Goal: Task Accomplishment & Management: Manage account settings

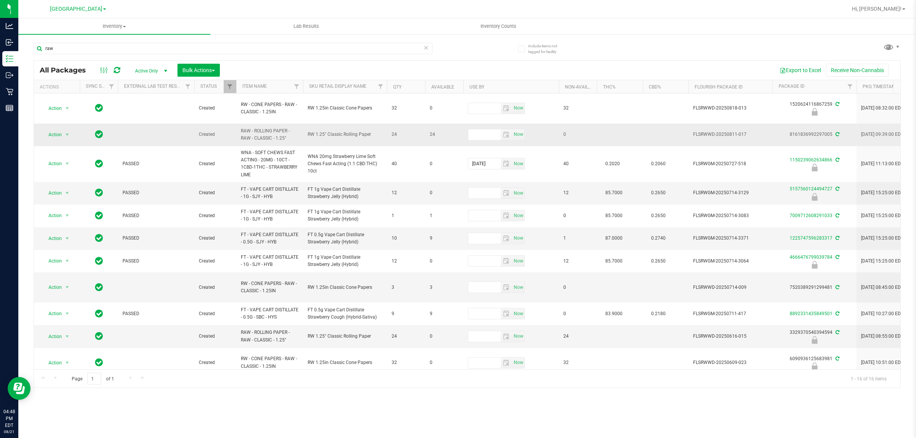
click at [255, 140] on span "RAW - ROLLING PAPER - RAW - CLASSIC - 1.25"" at bounding box center [270, 134] width 58 height 15
copy tr "RAW - ROLLING PAPER - RAW - CLASSIC - 1.25""
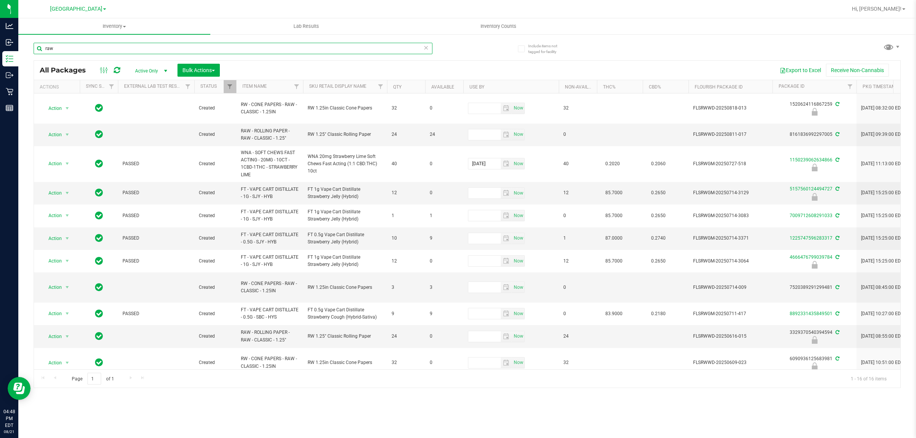
click at [120, 46] on input "raw" at bounding box center [233, 48] width 399 height 11
paste input "RAW - ROLLING PAPER - RAW - CLASSIC - 1.25""
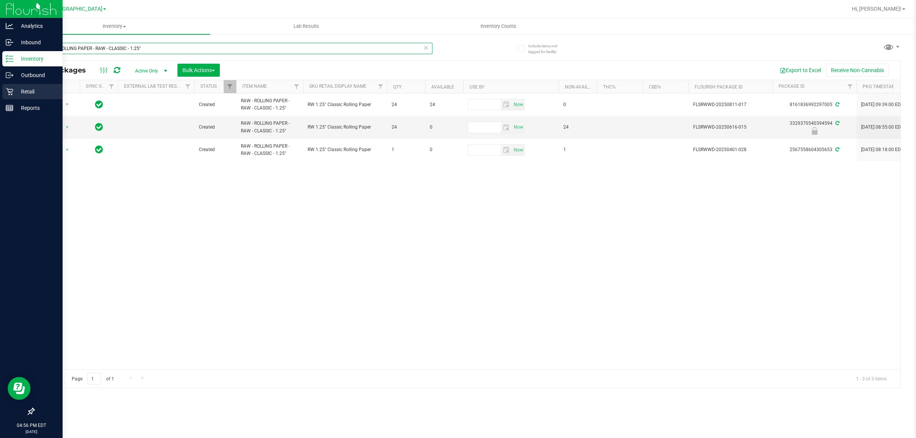
type input "RAW - ROLLING PAPER - RAW - CLASSIC - 1.25""
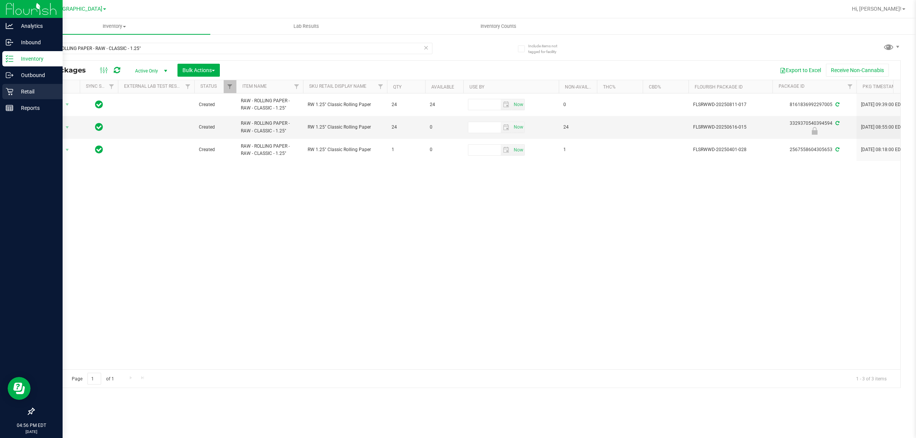
click at [20, 90] on p "Retail" at bounding box center [36, 91] width 46 height 9
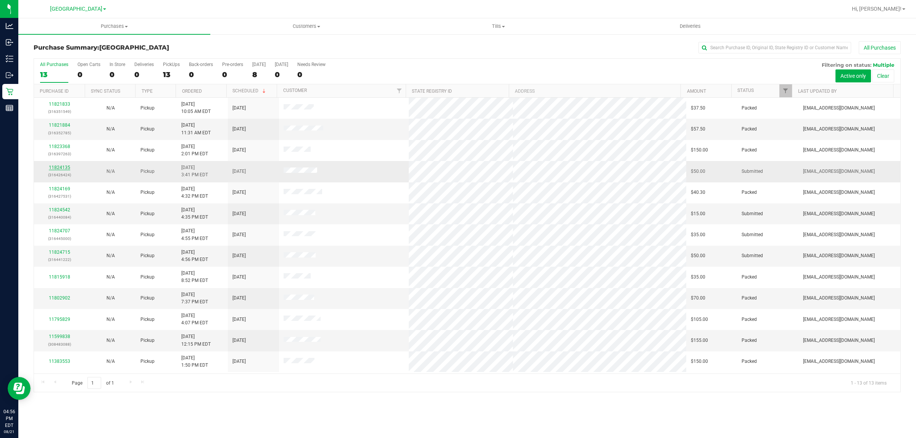
click at [63, 168] on link "11824135" at bounding box center [59, 167] width 21 height 5
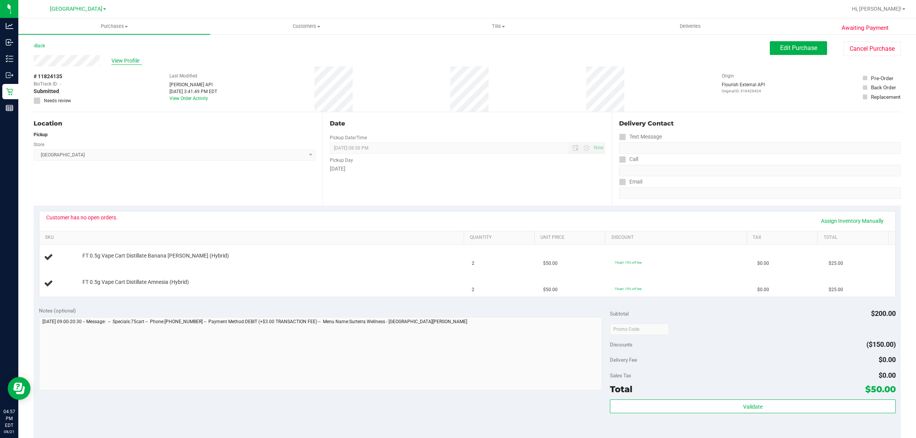
click at [126, 58] on span "View Profile" at bounding box center [126, 61] width 31 height 8
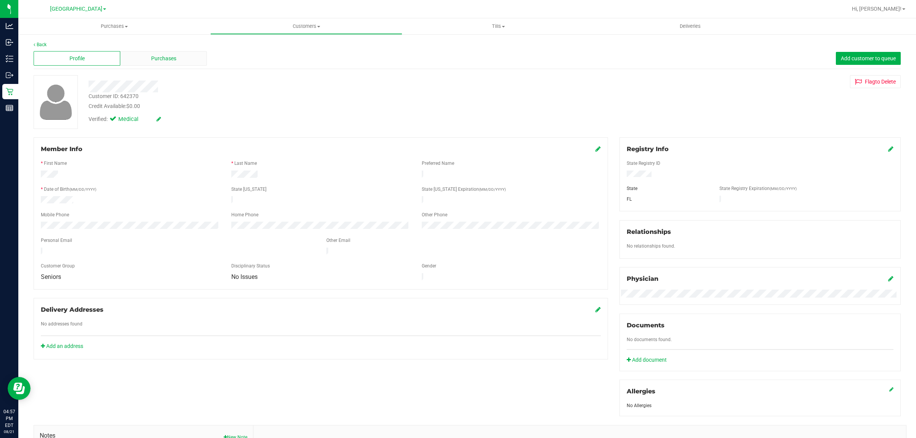
click at [151, 60] on span "Purchases" at bounding box center [163, 59] width 25 height 8
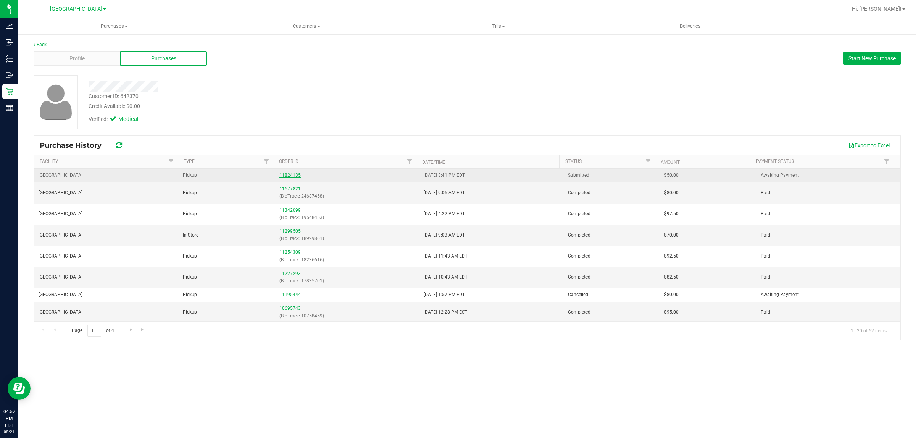
click at [279, 175] on link "11824135" at bounding box center [289, 175] width 21 height 5
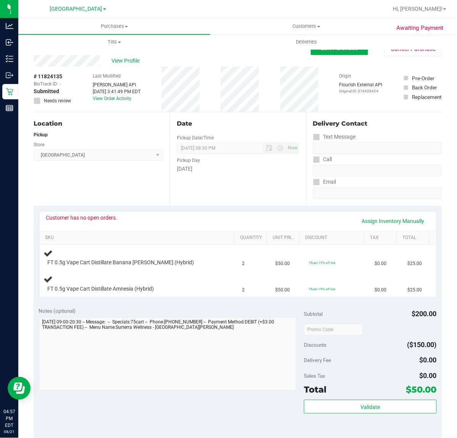
click at [117, 65] on div "View Profile" at bounding box center [172, 60] width 277 height 11
click at [119, 57] on span "View Profile" at bounding box center [126, 61] width 31 height 8
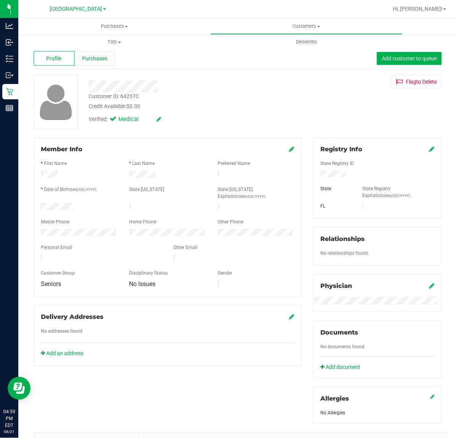
click at [100, 61] on span "Purchases" at bounding box center [94, 59] width 25 height 8
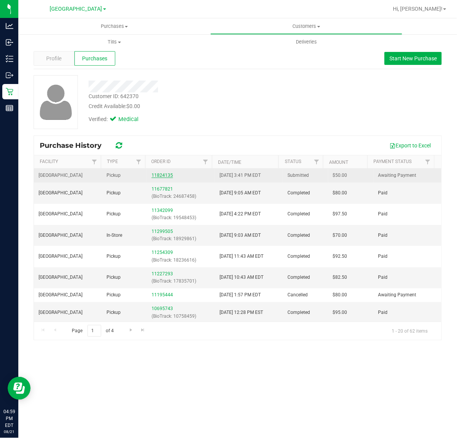
click at [166, 176] on link "11824135" at bounding box center [162, 175] width 21 height 5
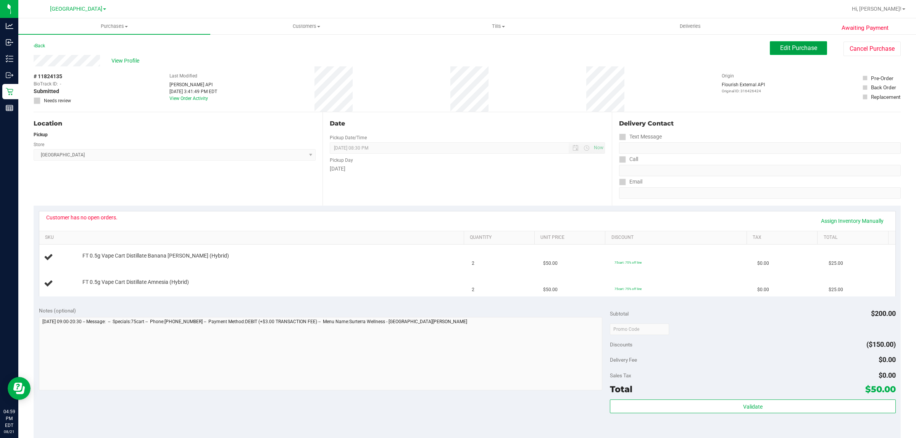
drag, startPoint x: 796, startPoint y: 47, endPoint x: 605, endPoint y: 114, distance: 201.9
click at [796, 48] on span "Edit Purchase" at bounding box center [798, 47] width 37 height 7
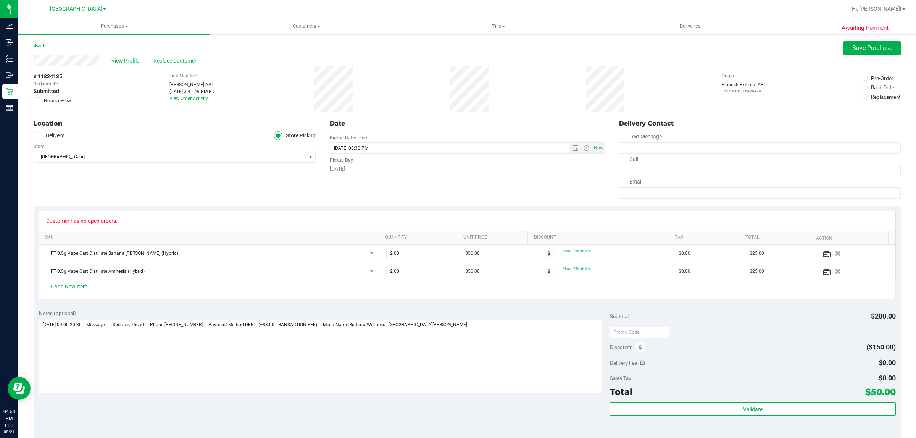
click at [37, 101] on icon at bounding box center [37, 101] width 5 height 0
click at [0, 0] on input "Needs review" at bounding box center [0, 0] width 0 height 0
click at [481, 360] on textarea at bounding box center [321, 356] width 564 height 73
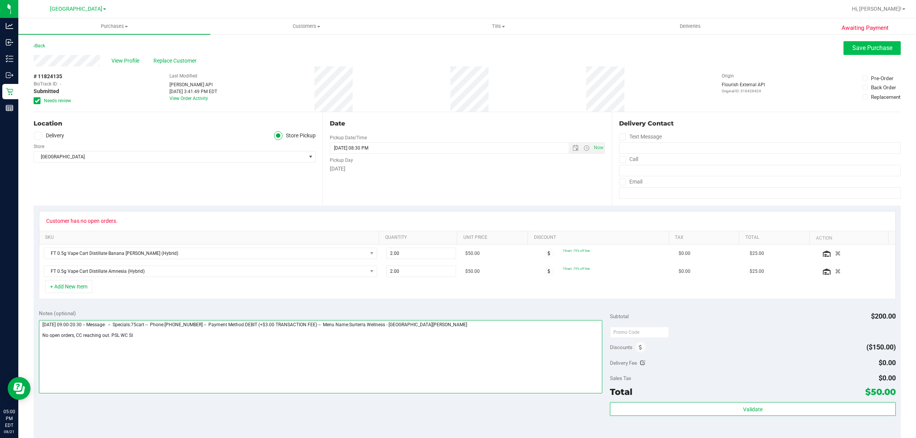
type textarea "[DATE] 09:00-20:30 -- Message: -- Specials:75cart -- Phone:[PHONE_NUMBER] -- Pa…"
click at [863, 50] on span "Save Purchase" at bounding box center [872, 47] width 40 height 7
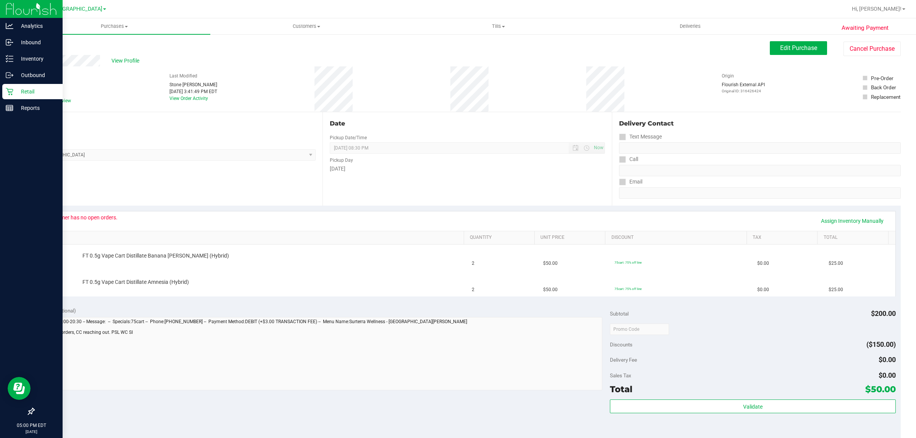
click at [35, 94] on p "Retail" at bounding box center [36, 91] width 46 height 9
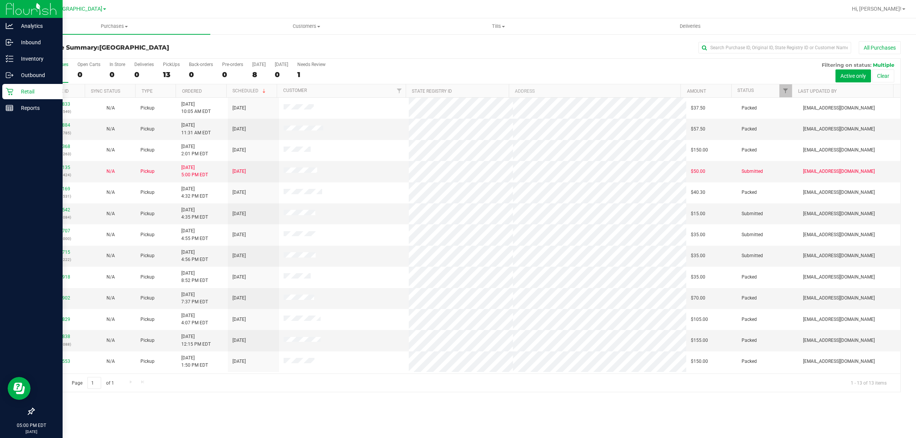
click at [6, 88] on icon at bounding box center [9, 91] width 7 height 7
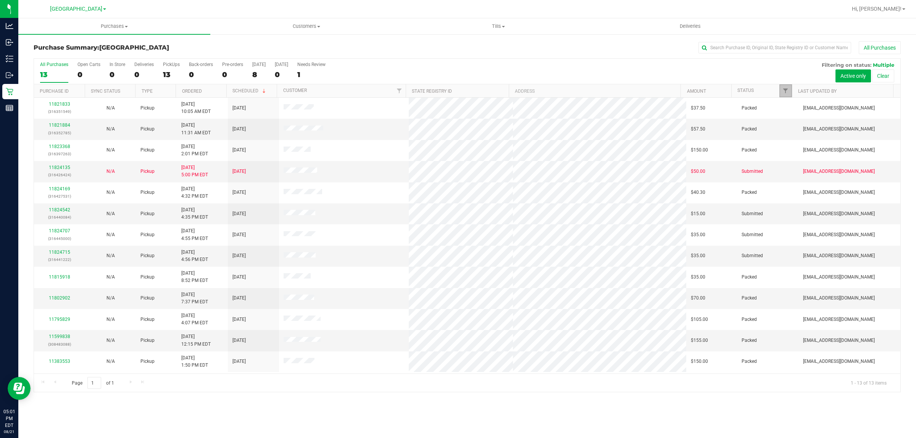
click at [789, 95] on link "Filter" at bounding box center [785, 90] width 13 height 13
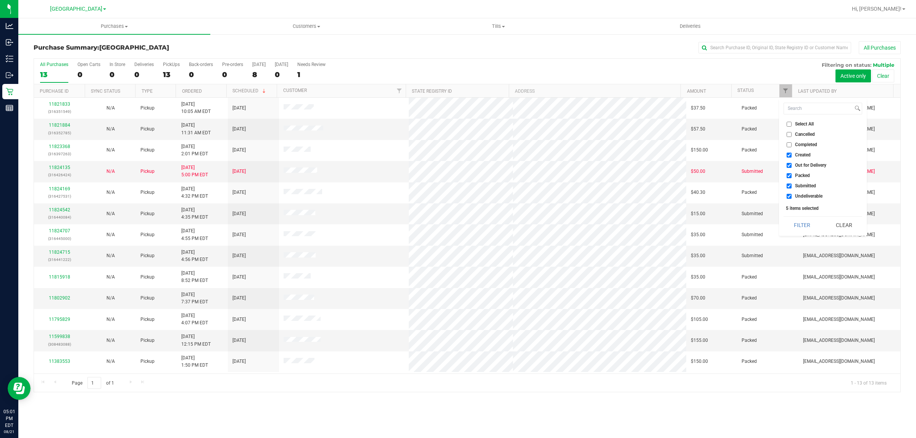
click at [804, 162] on li "Out for Delivery" at bounding box center [823, 165] width 79 height 8
click at [794, 166] on label "Out for Delivery" at bounding box center [807, 165] width 40 height 5
click at [792, 166] on input "Out for Delivery" at bounding box center [789, 165] width 5 height 5
checkbox input "false"
click at [794, 175] on label "Packed" at bounding box center [798, 175] width 23 height 5
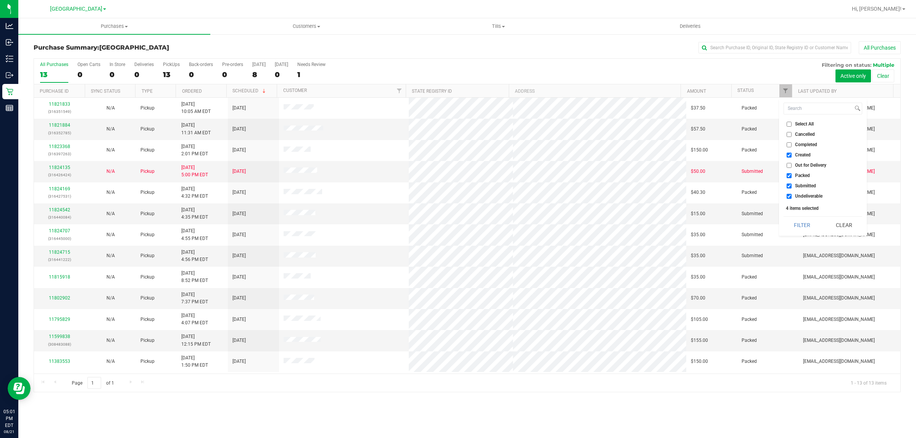
click at [792, 175] on input "Packed" at bounding box center [789, 175] width 5 height 5
checkbox input "false"
click at [800, 195] on span "Undeliverable" at bounding box center [808, 196] width 27 height 5
click at [792, 195] on input "Undeliverable" at bounding box center [789, 196] width 5 height 5
checkbox input "false"
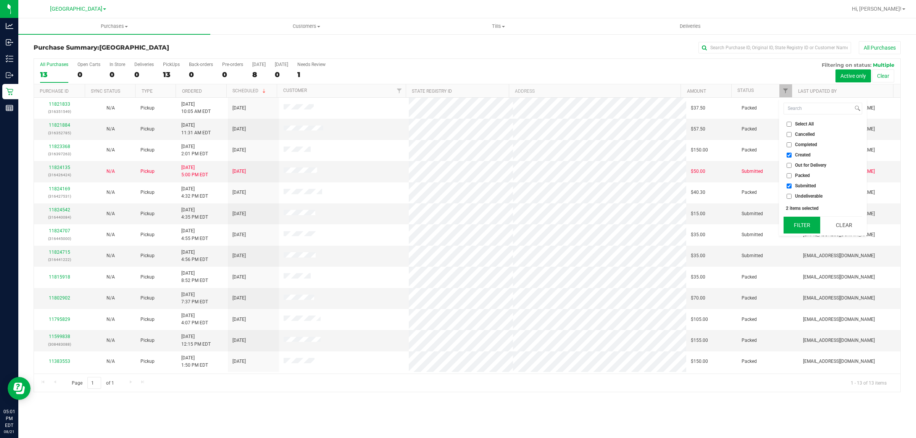
click at [802, 220] on button "Filter" at bounding box center [802, 225] width 37 height 17
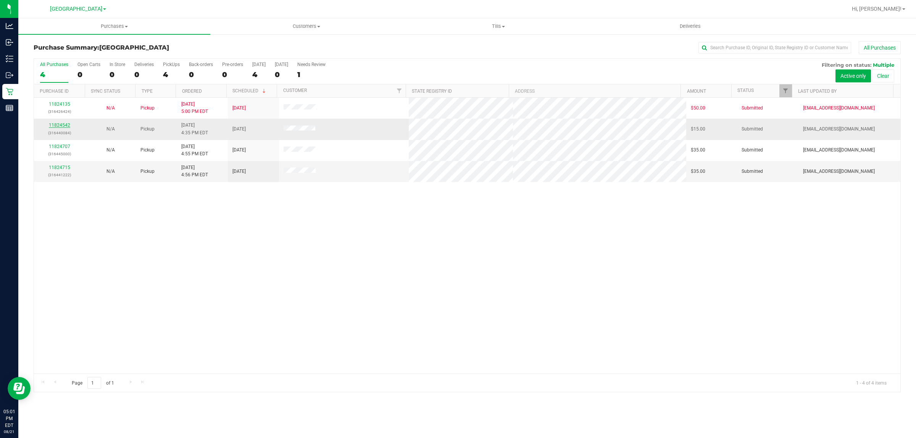
click at [59, 127] on link "11824542" at bounding box center [59, 125] width 21 height 5
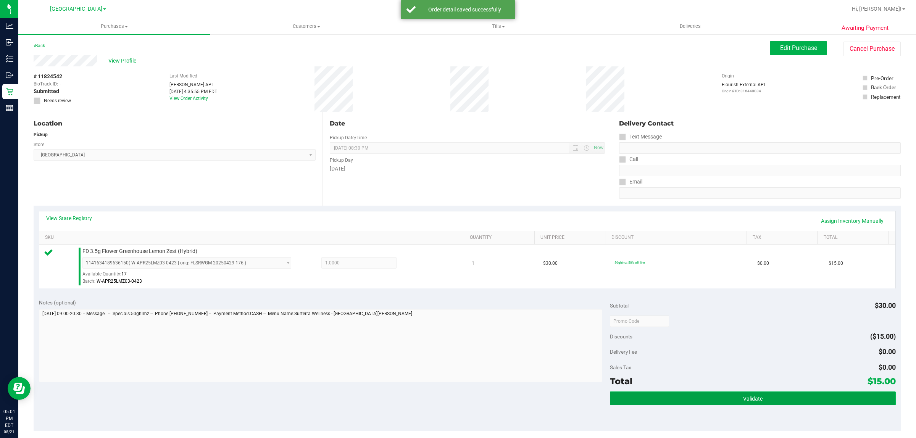
click at [771, 392] on button "Validate" at bounding box center [753, 399] width 286 height 14
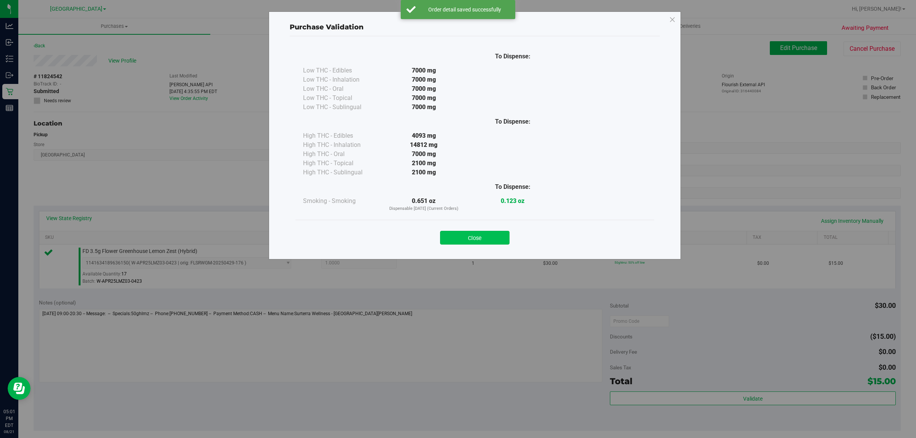
click at [491, 242] on button "Close" at bounding box center [474, 238] width 69 height 14
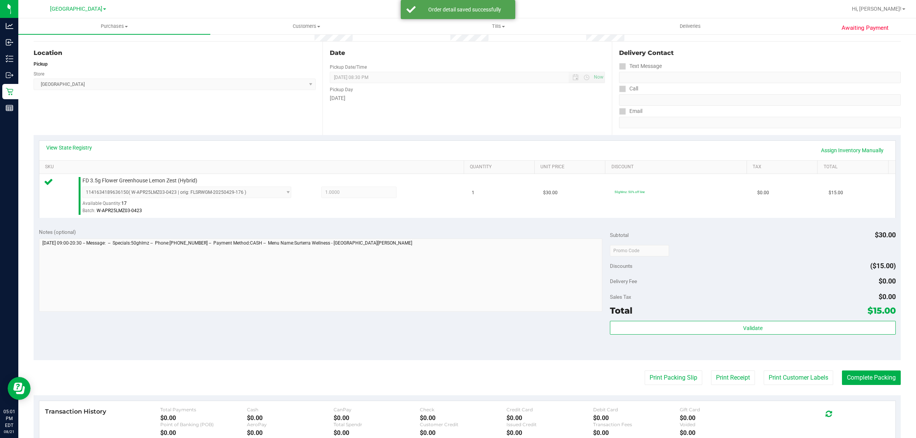
scroll to position [76, 0]
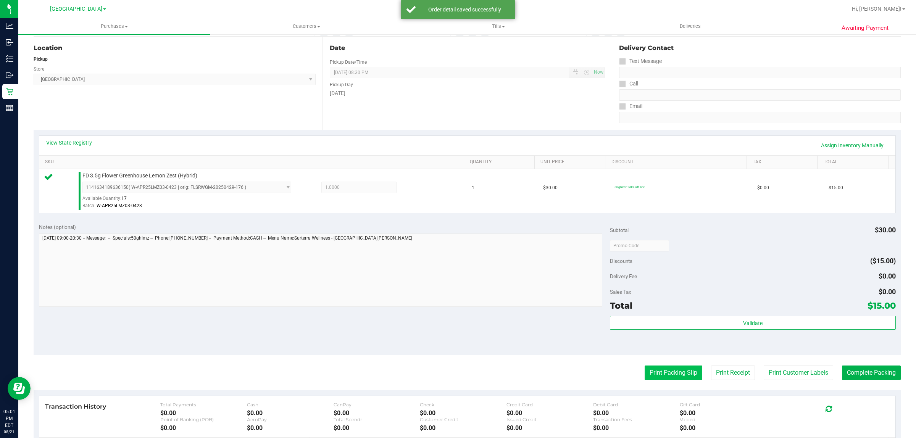
click at [657, 371] on button "Print Packing Slip" at bounding box center [674, 373] width 58 height 15
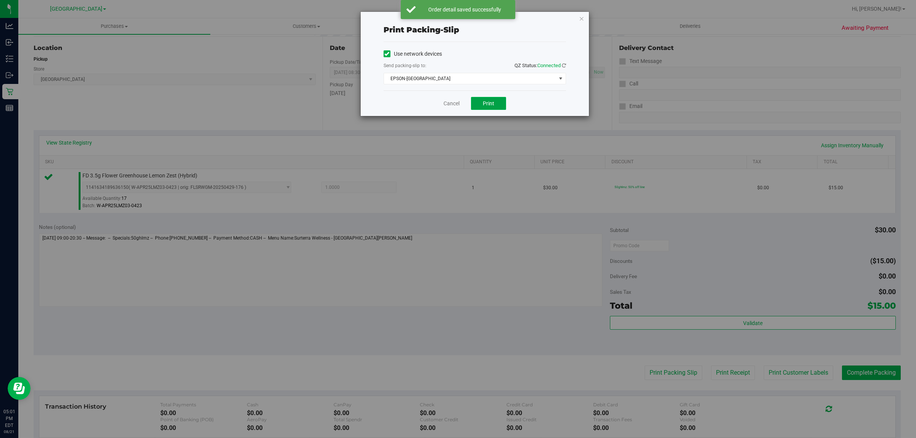
click at [494, 106] on span "Print" at bounding box center [488, 103] width 11 height 6
click at [452, 104] on link "Cancel" at bounding box center [452, 104] width 16 height 8
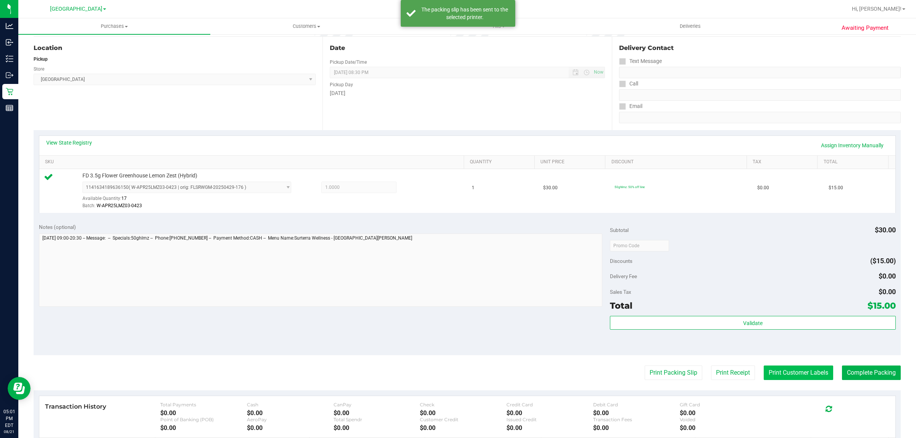
click at [779, 366] on button "Print Customer Labels" at bounding box center [798, 373] width 69 height 15
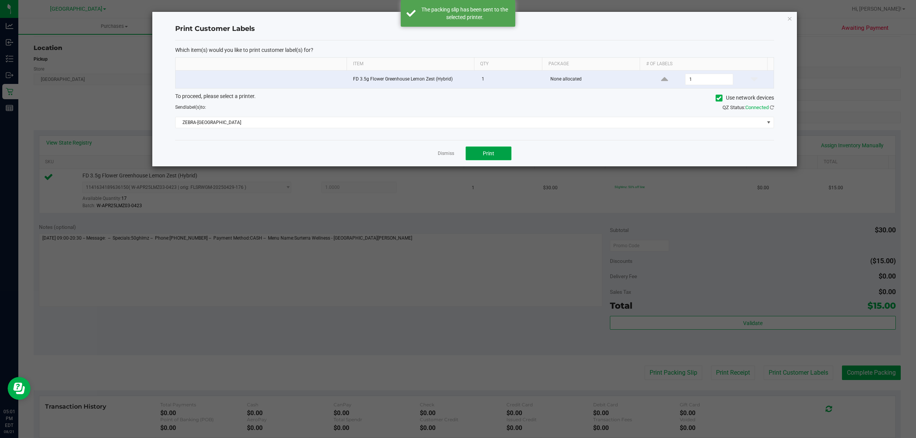
click at [478, 157] on button "Print" at bounding box center [489, 154] width 46 height 14
click at [442, 153] on link "Dismiss" at bounding box center [446, 153] width 16 height 6
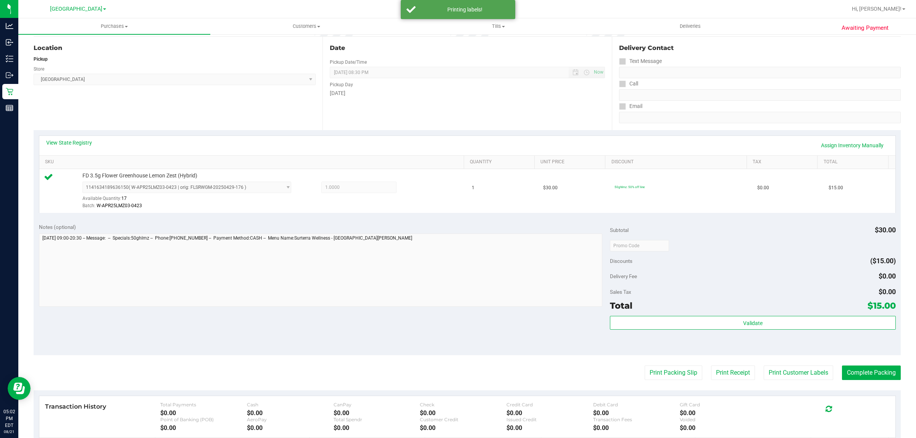
click at [670, 344] on div "Validate" at bounding box center [753, 333] width 286 height 34
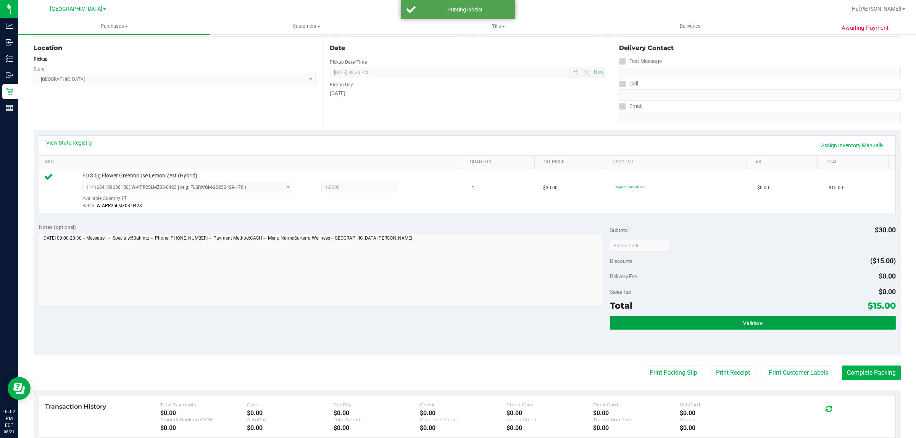
click at [650, 316] on button "Validate" at bounding box center [753, 323] width 286 height 14
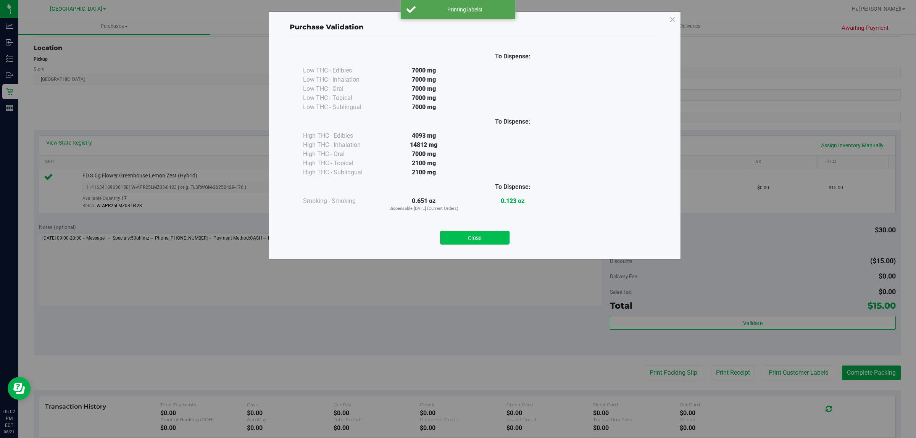
click at [491, 233] on button "Close" at bounding box center [474, 238] width 69 height 14
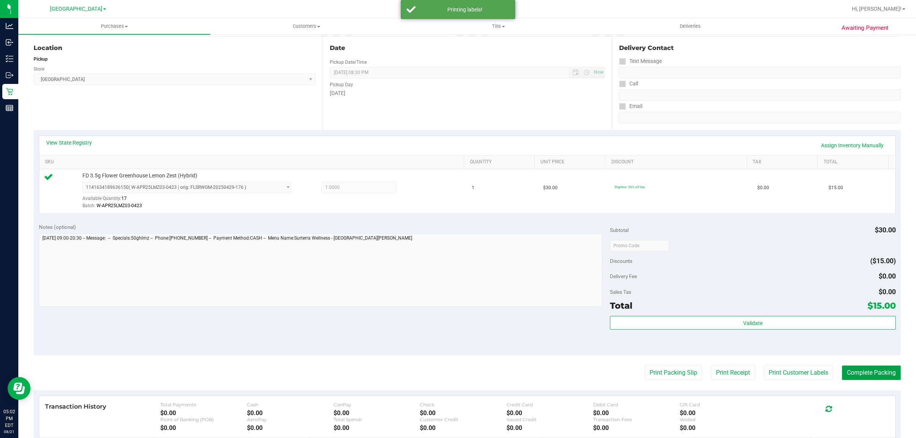
click at [867, 377] on button "Complete Packing" at bounding box center [871, 373] width 59 height 15
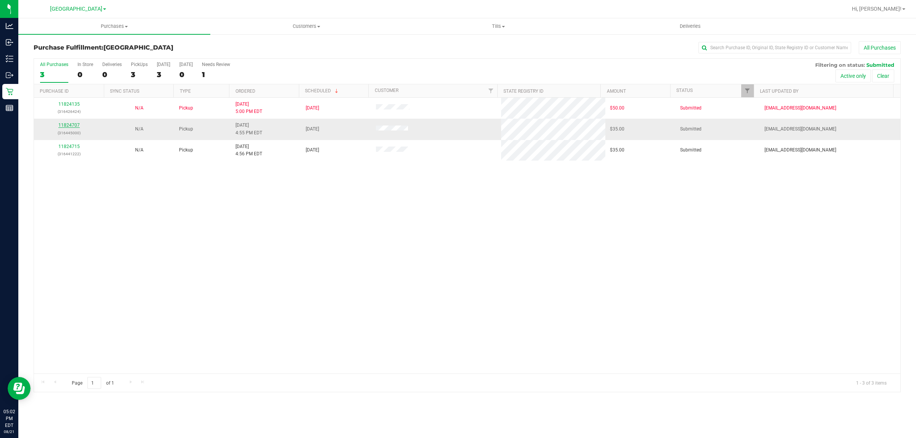
click at [72, 126] on link "11824707" at bounding box center [68, 125] width 21 height 5
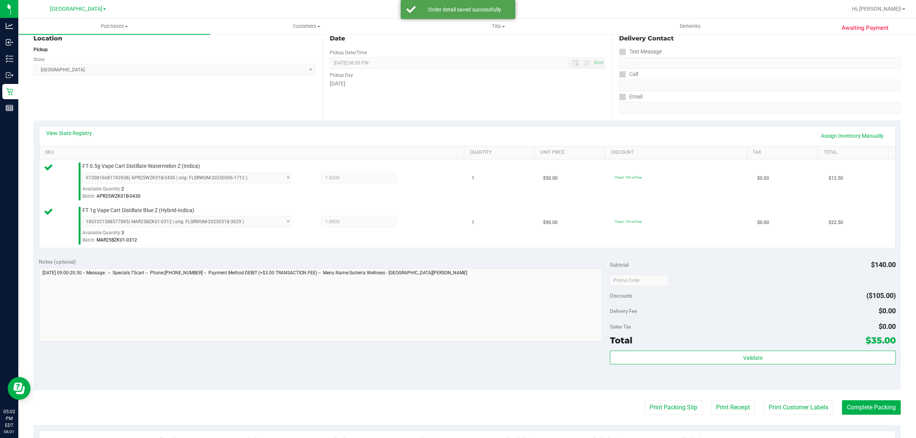
scroll to position [91, 0]
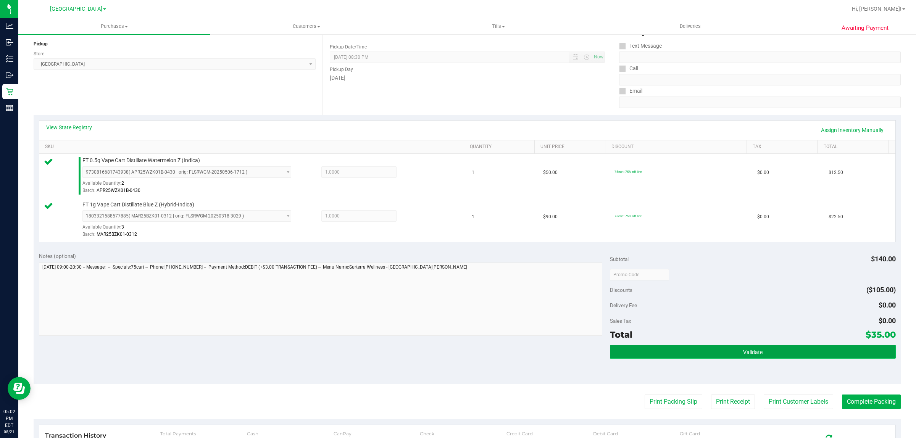
click at [769, 354] on button "Validate" at bounding box center [753, 352] width 286 height 14
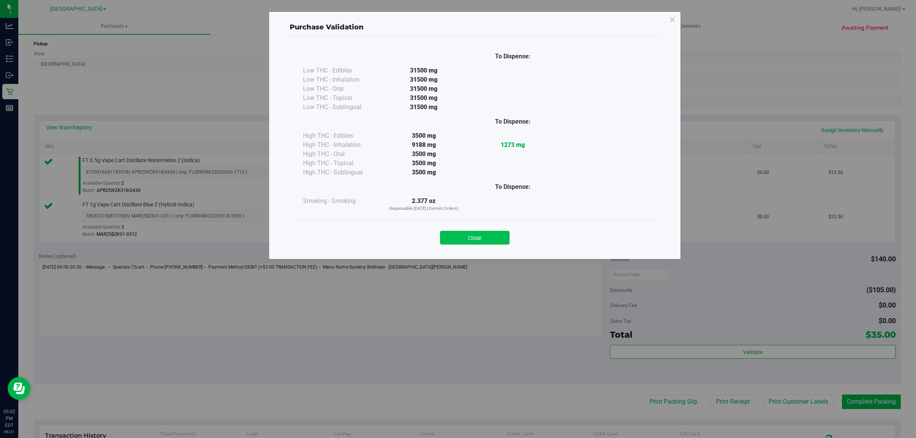
click at [507, 241] on button "Close" at bounding box center [474, 238] width 69 height 14
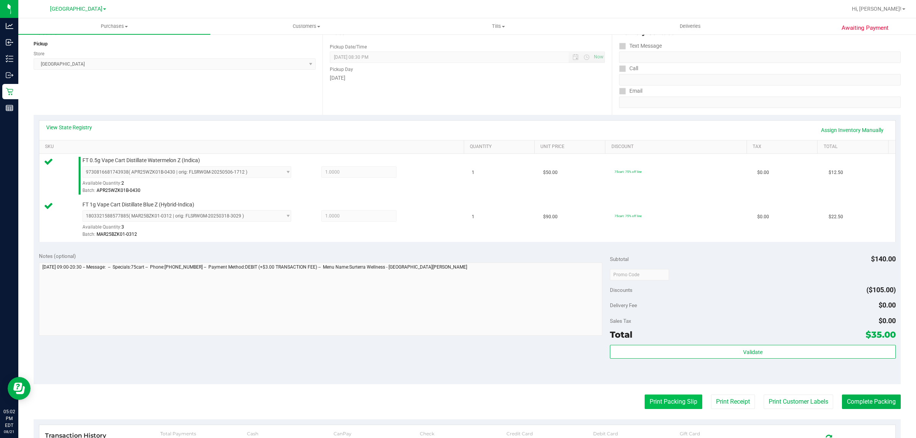
click at [672, 403] on button "Print Packing Slip" at bounding box center [674, 402] width 58 height 15
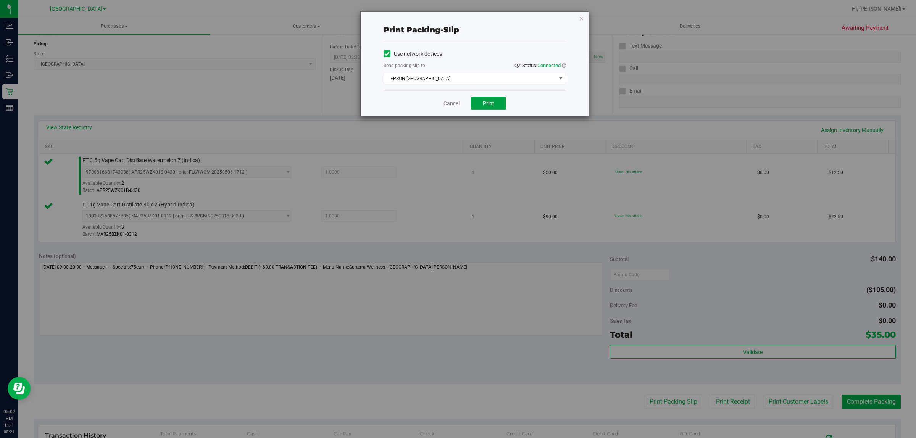
click at [489, 105] on span "Print" at bounding box center [488, 103] width 11 height 6
click at [448, 105] on link "Cancel" at bounding box center [452, 104] width 16 height 8
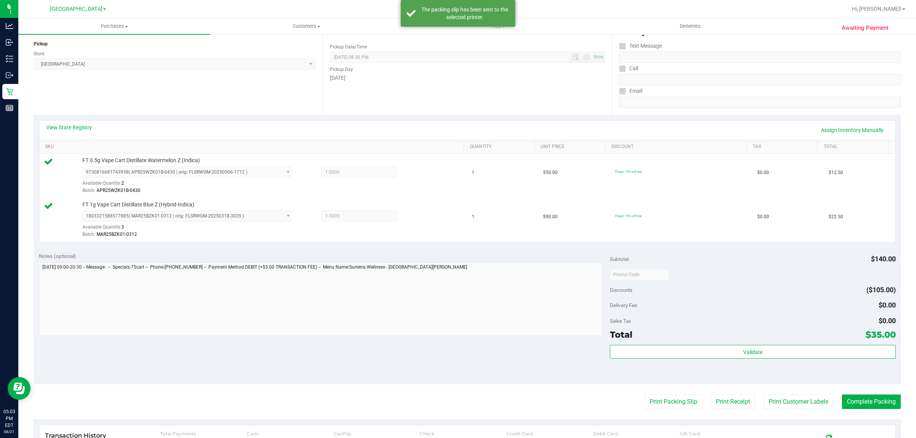
click at [798, 427] on div "Transaction History Total Payments $0.00 Cash $0.00 CanPay $0.00 Check $0.00 Cr…" at bounding box center [467, 446] width 856 height 42
click at [793, 405] on button "Print Customer Labels" at bounding box center [798, 402] width 69 height 15
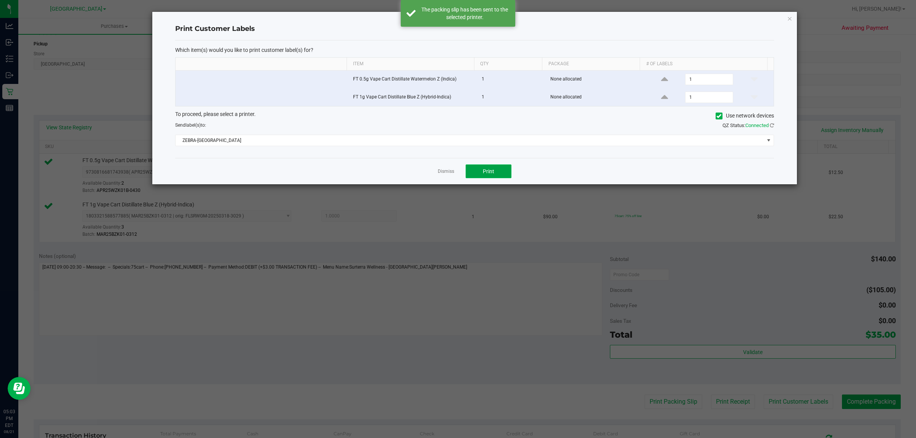
click at [488, 169] on span "Print" at bounding box center [488, 171] width 11 height 6
click at [443, 173] on link "Dismiss" at bounding box center [446, 171] width 16 height 6
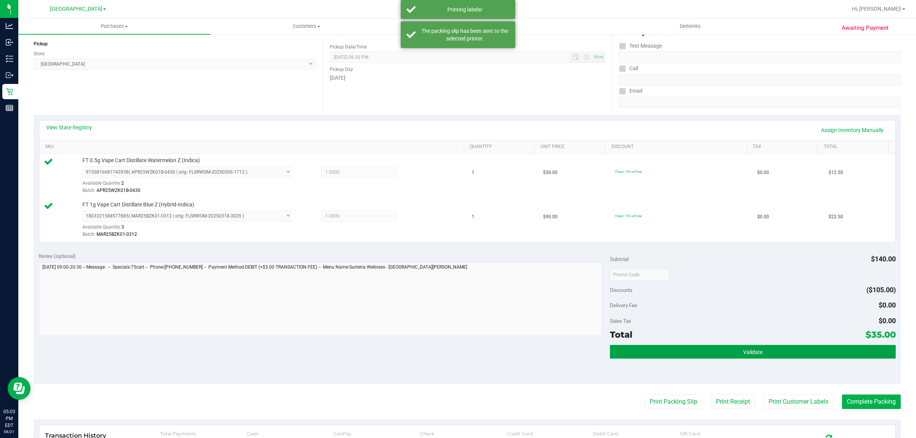
click at [668, 357] on button "Validate" at bounding box center [753, 352] width 286 height 14
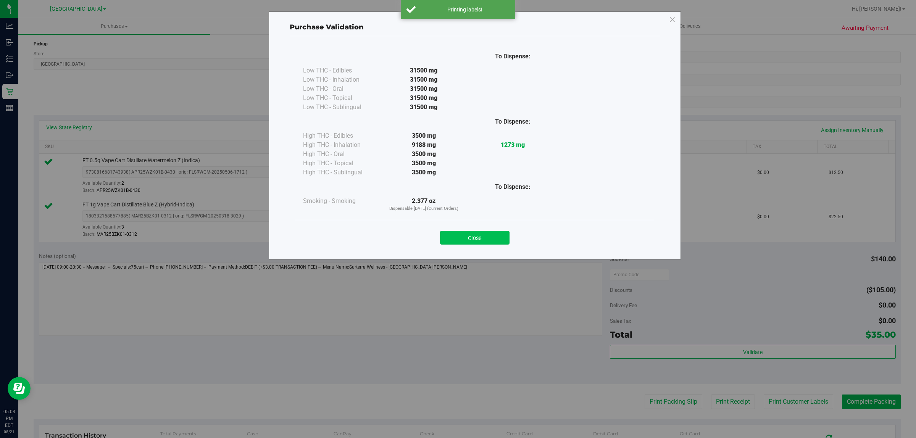
click at [478, 232] on button "Close" at bounding box center [474, 238] width 69 height 14
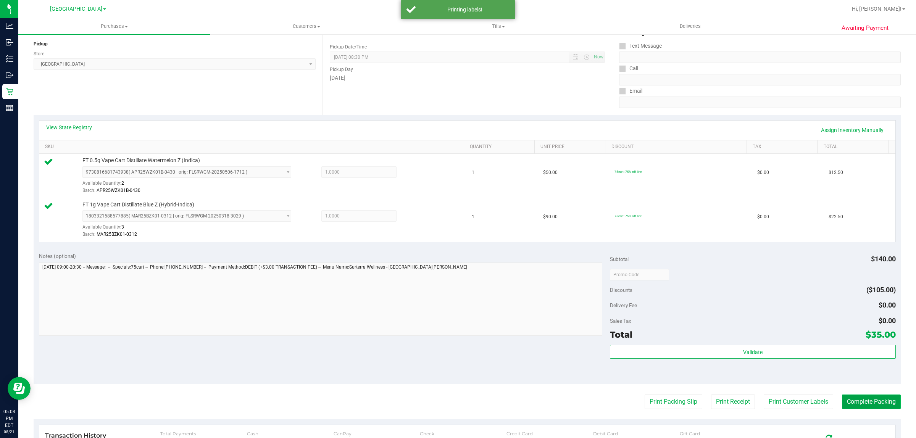
click at [871, 400] on button "Complete Packing" at bounding box center [871, 402] width 59 height 15
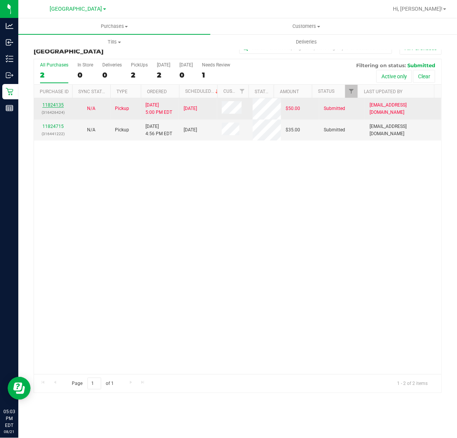
click at [55, 102] on link "11824135" at bounding box center [52, 104] width 21 height 5
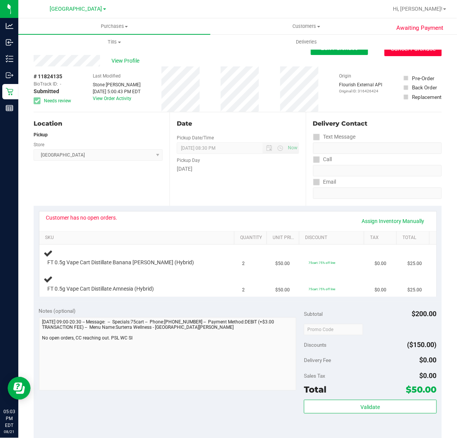
click at [396, 52] on button "Cancel Purchase" at bounding box center [412, 49] width 57 height 15
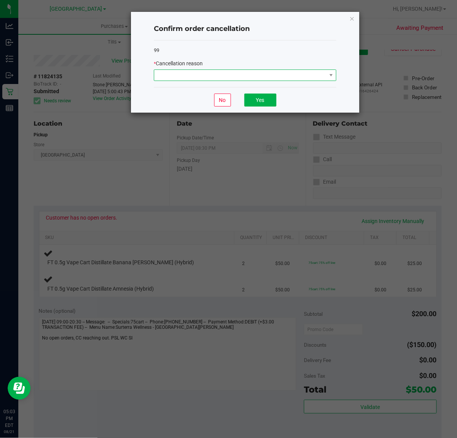
click at [226, 77] on span at bounding box center [240, 75] width 172 height 11
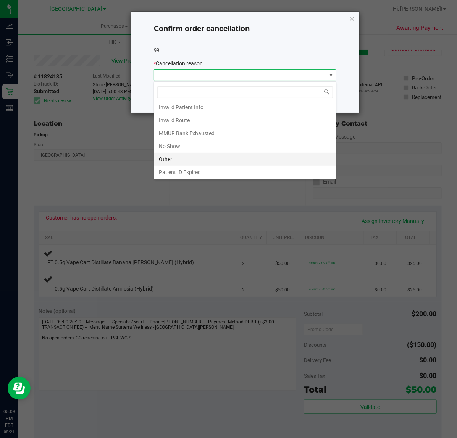
scroll to position [42, 0]
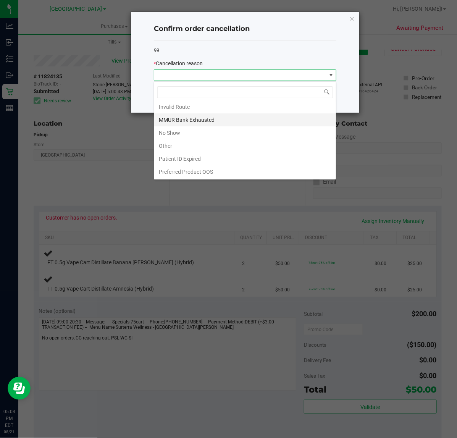
click at [172, 119] on li "MMUR Bank Exhausted" at bounding box center [245, 119] width 182 height 13
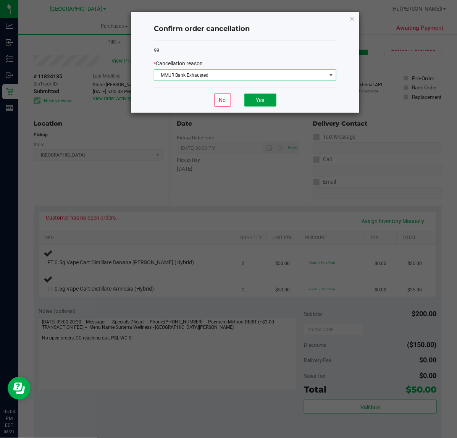
click at [273, 97] on button "Yes" at bounding box center [260, 100] width 32 height 13
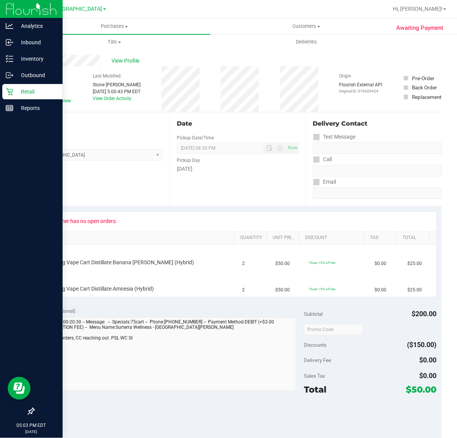
click at [6, 96] on div "Retail" at bounding box center [32, 91] width 60 height 15
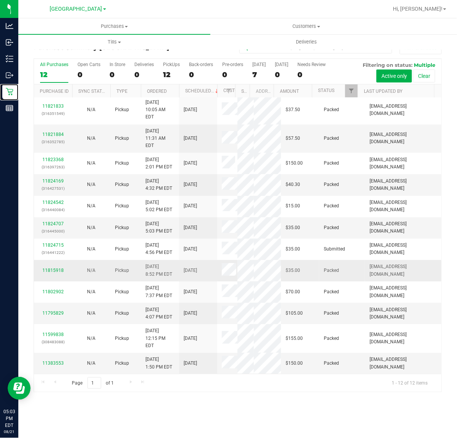
scroll to position [29, 0]
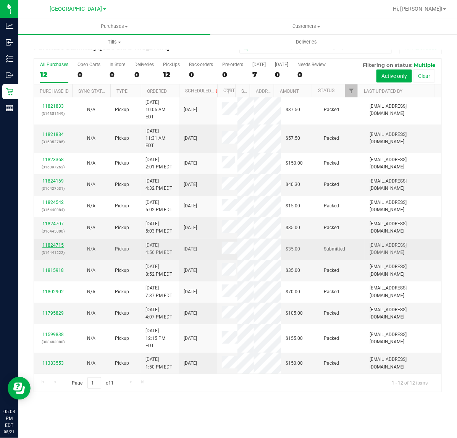
click at [45, 242] on link "11824715" at bounding box center [52, 244] width 21 height 5
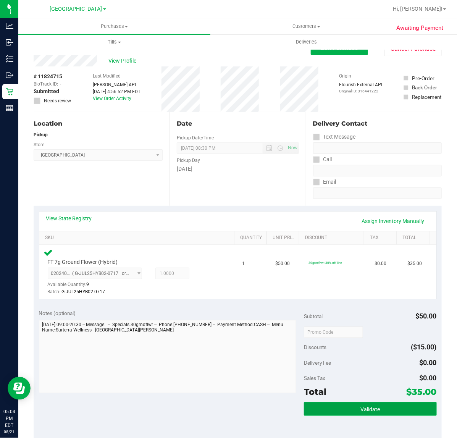
click at [356, 413] on button "Validate" at bounding box center [370, 409] width 132 height 14
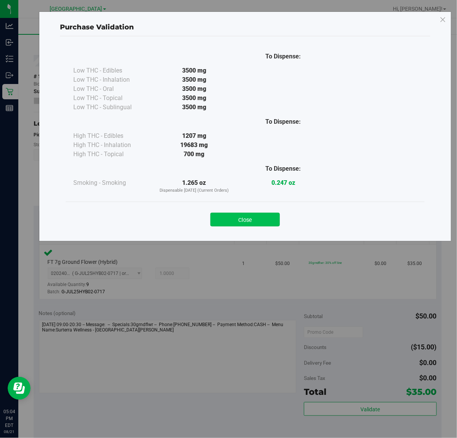
click at [262, 222] on button "Close" at bounding box center [244, 220] width 69 height 14
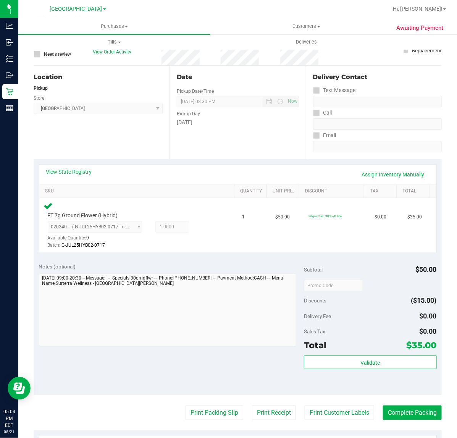
scroll to position [63, 0]
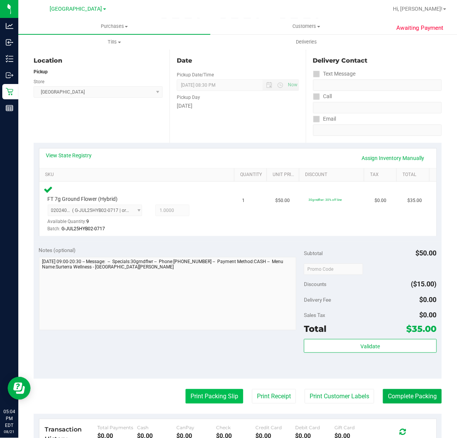
click at [218, 398] on button "Print Packing Slip" at bounding box center [215, 396] width 58 height 15
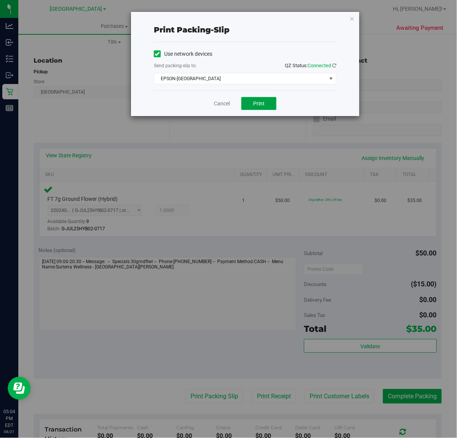
click at [264, 102] on span "Print" at bounding box center [258, 103] width 11 height 6
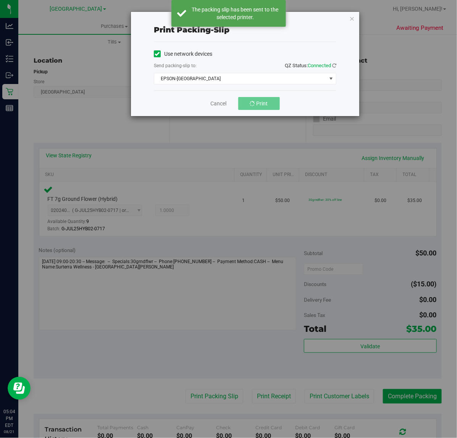
click at [233, 124] on div "Print packing-slip Use network devices Send packing-slip to: QZ Status: Connect…" at bounding box center [231, 219] width 463 height 438
click at [218, 104] on link "Cancel" at bounding box center [222, 104] width 16 height 8
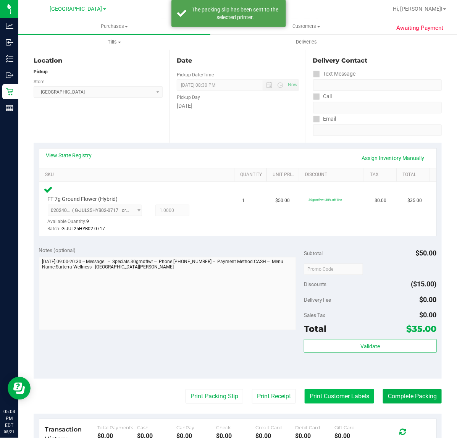
click at [337, 395] on button "Print Customer Labels" at bounding box center [339, 396] width 69 height 15
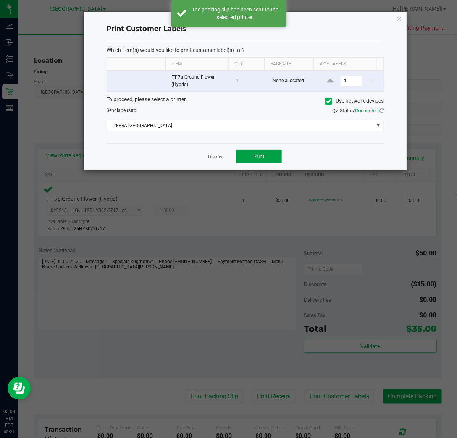
click at [276, 153] on button "Print" at bounding box center [259, 157] width 46 height 14
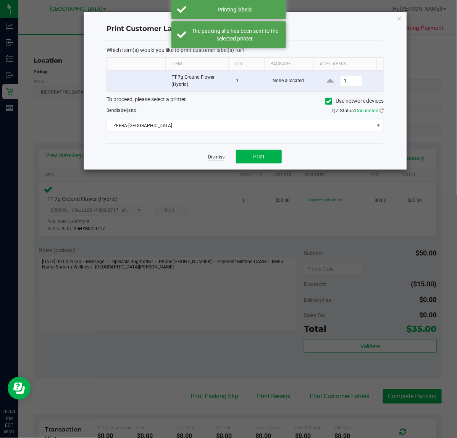
click at [213, 157] on link "Dismiss" at bounding box center [216, 157] width 16 height 6
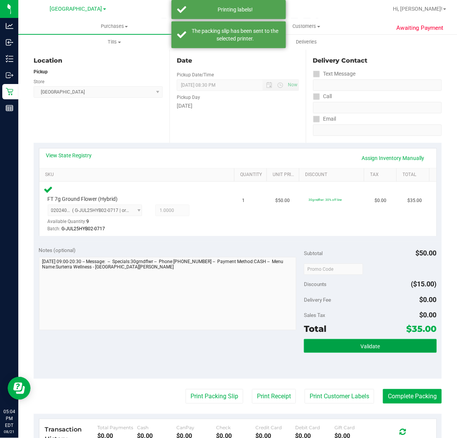
click at [360, 349] on span "Validate" at bounding box center [369, 346] width 19 height 6
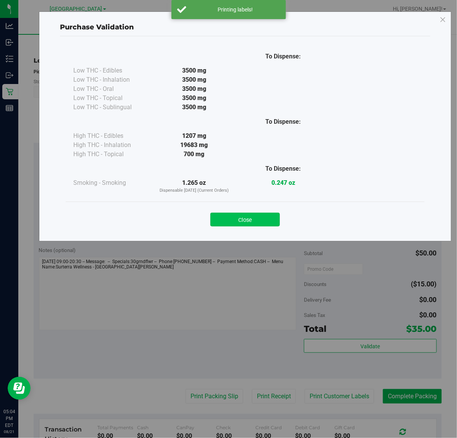
click at [253, 216] on button "Close" at bounding box center [244, 220] width 69 height 14
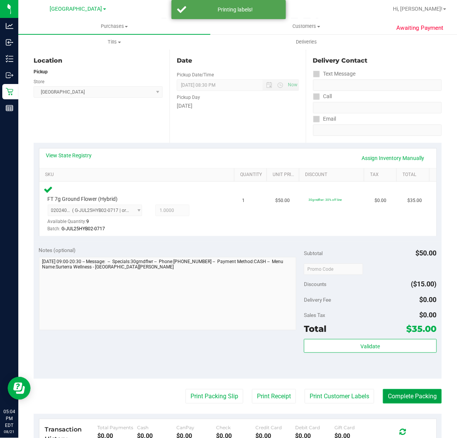
click at [407, 395] on button "Complete Packing" at bounding box center [412, 396] width 59 height 15
click at [377, 389] on button "Complete Packing" at bounding box center [409, 396] width 65 height 15
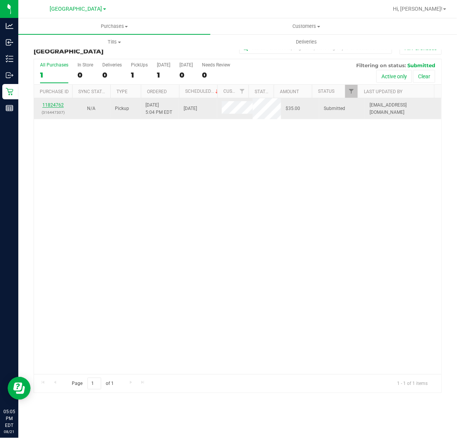
click at [50, 105] on link "11824762" at bounding box center [52, 104] width 21 height 5
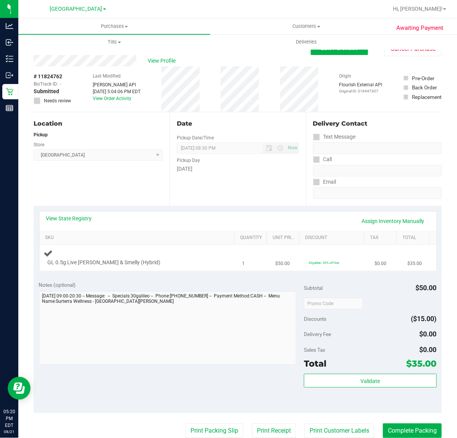
click at [197, 257] on div "GL 0.5g Live [PERSON_NAME] & Smelly (Hybrid)" at bounding box center [138, 258] width 189 height 18
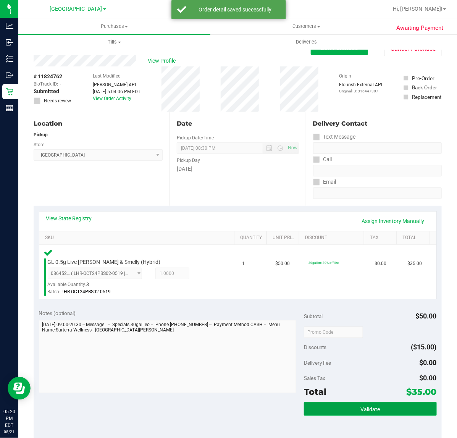
click at [349, 403] on button "Validate" at bounding box center [370, 409] width 132 height 14
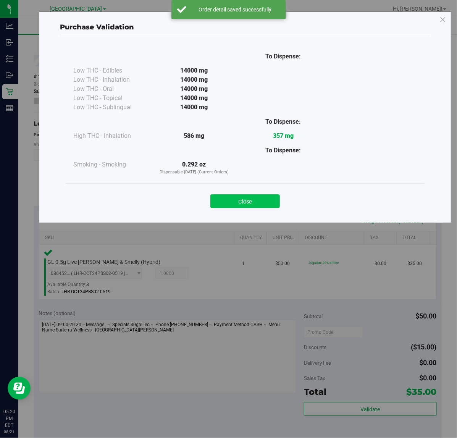
click at [251, 197] on button "Close" at bounding box center [244, 201] width 69 height 14
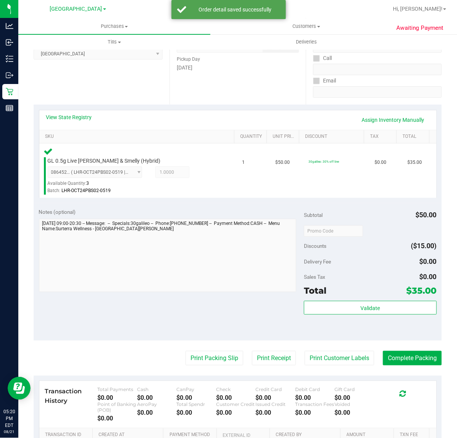
scroll to position [109, 0]
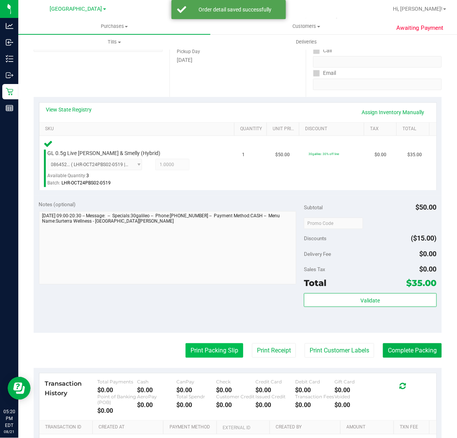
click at [200, 348] on button "Print Packing Slip" at bounding box center [215, 350] width 58 height 15
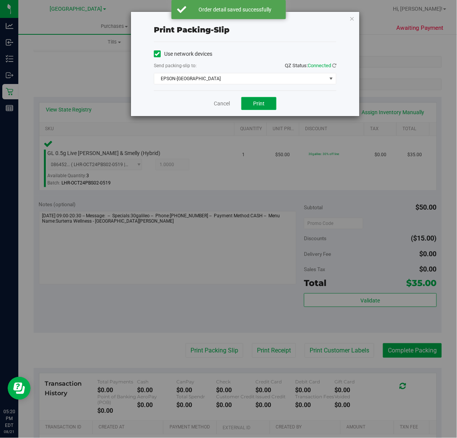
click at [264, 98] on button "Print" at bounding box center [258, 103] width 35 height 13
click at [219, 102] on link "Cancel" at bounding box center [222, 104] width 16 height 8
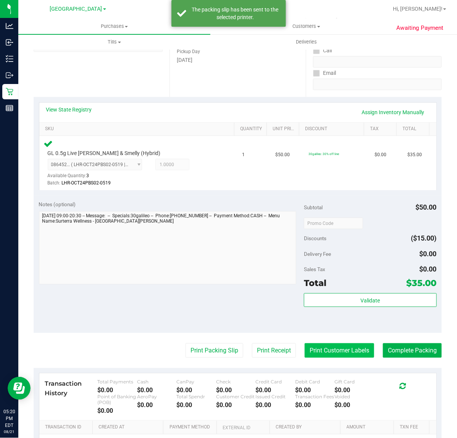
click at [331, 353] on button "Print Customer Labels" at bounding box center [339, 350] width 69 height 15
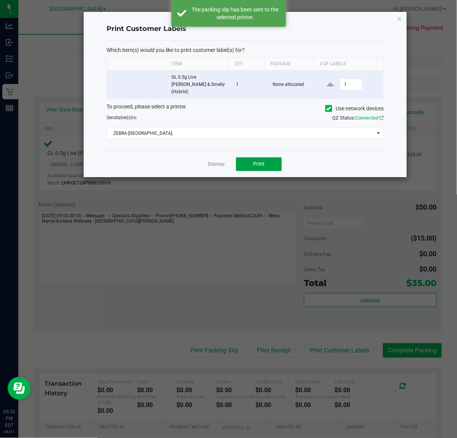
click at [269, 157] on button "Print" at bounding box center [259, 164] width 46 height 14
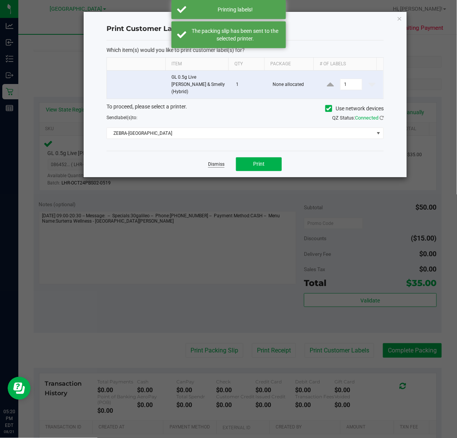
click at [211, 161] on link "Dismiss" at bounding box center [216, 164] width 16 height 6
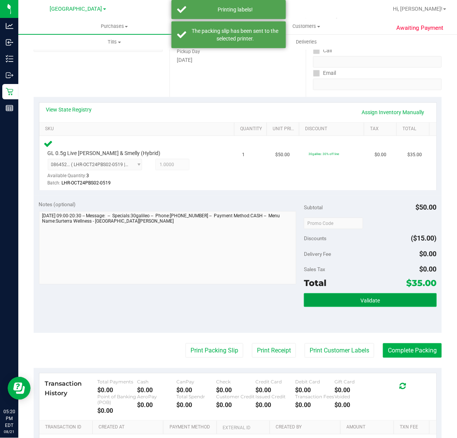
click at [310, 295] on button "Validate" at bounding box center [370, 300] width 132 height 14
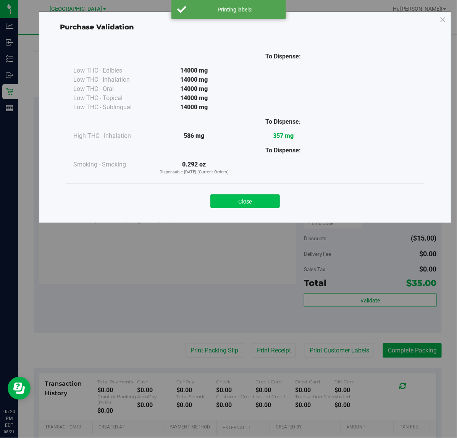
click at [275, 198] on button "Close" at bounding box center [244, 201] width 69 height 14
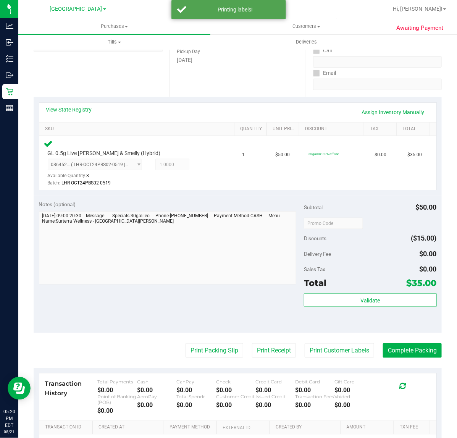
click at [413, 380] on div "Transaction History Total Payments $0.00 Cash $0.00 CanPay $0.00 Check $0.00 Cr…" at bounding box center [238, 397] width 386 height 36
click at [407, 352] on button "Complete Packing" at bounding box center [412, 350] width 59 height 15
